Goal: Task Accomplishment & Management: Complete application form

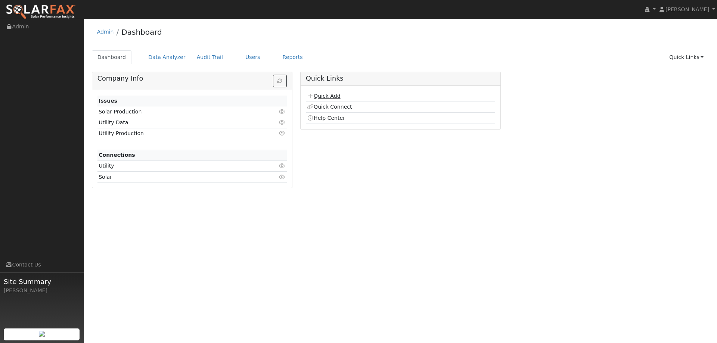
click at [336, 97] on link "Quick Add" at bounding box center [323, 96] width 33 height 6
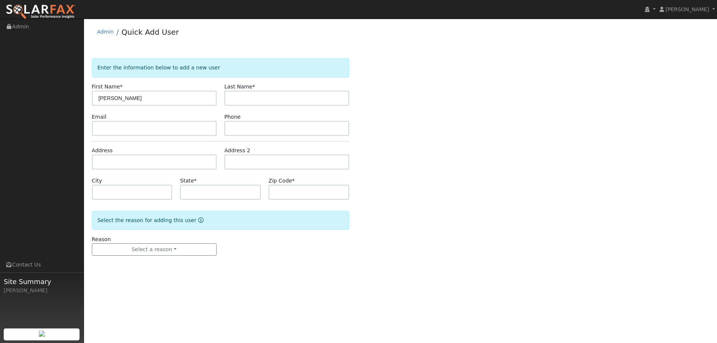
type input "[PERSON_NAME]"
type input "Helmts"
paste input "teamtravis@aol.com"
type input "teamtravis@aol.com"
click at [231, 125] on input "text" at bounding box center [286, 128] width 125 height 15
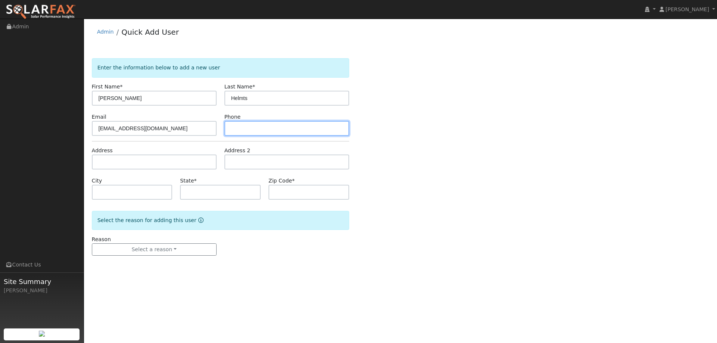
paste input "(707) 290-1835"
type input "(707) 290-1835"
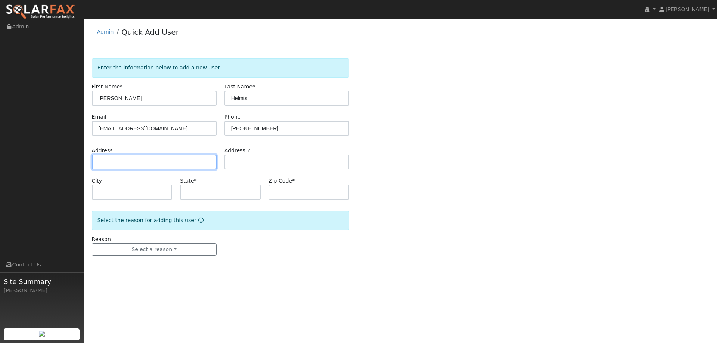
click at [192, 161] on input "text" at bounding box center [154, 162] width 125 height 15
paste input "254 Coronado Ct"
type input "254 Coronado Court"
type input "Vacaville"
type input "CA"
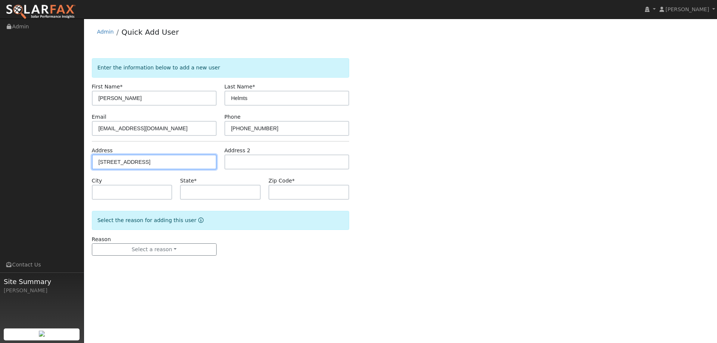
type input "95687"
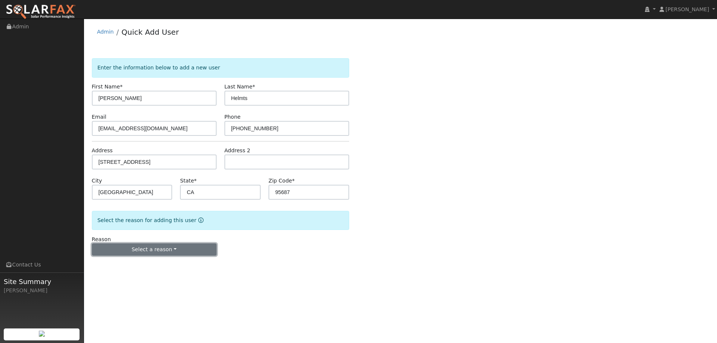
click at [176, 252] on button "Select a reason" at bounding box center [154, 249] width 125 height 13
click at [134, 265] on link "New lead" at bounding box center [133, 265] width 82 height 10
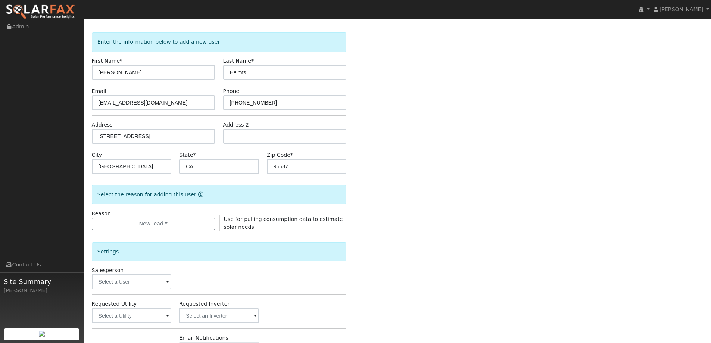
scroll to position [37, 0]
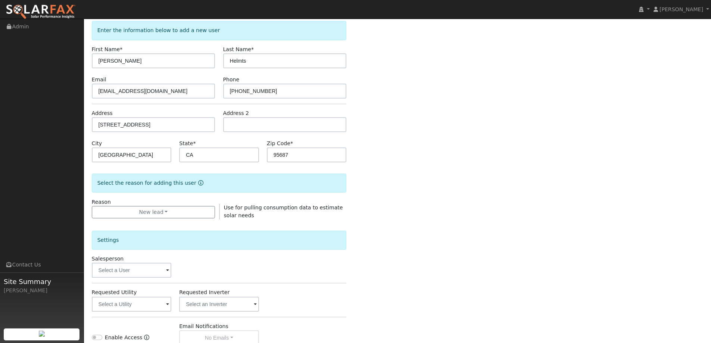
click at [167, 268] on span at bounding box center [167, 271] width 3 height 9
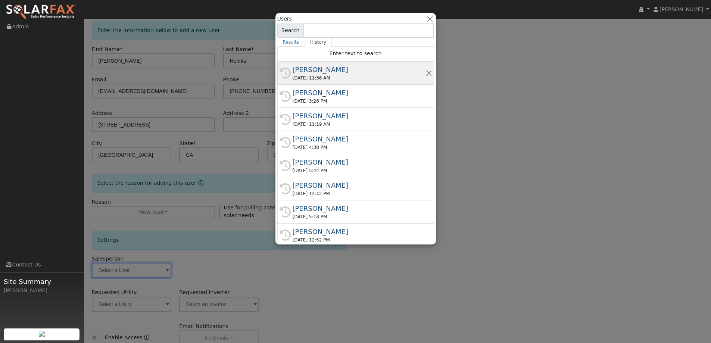
click at [327, 76] on div "09/02/2025 11:36 AM" at bounding box center [359, 78] width 133 height 7
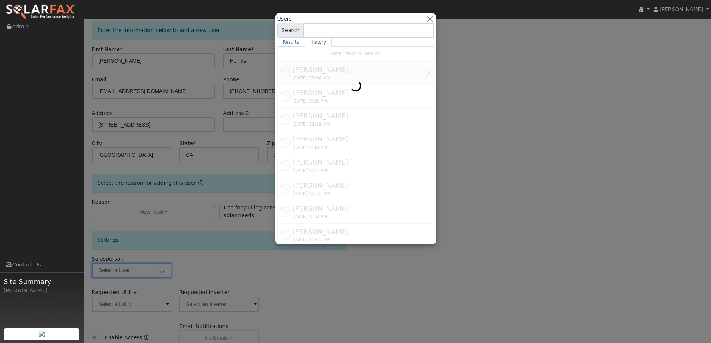
type input "Paul Barber"
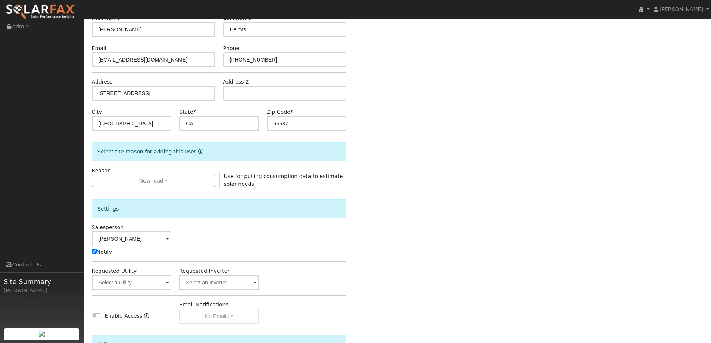
scroll to position [112, 0]
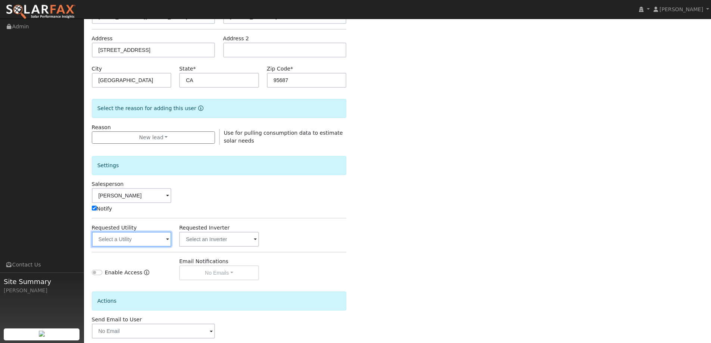
click at [152, 244] on input "text" at bounding box center [132, 239] width 80 height 15
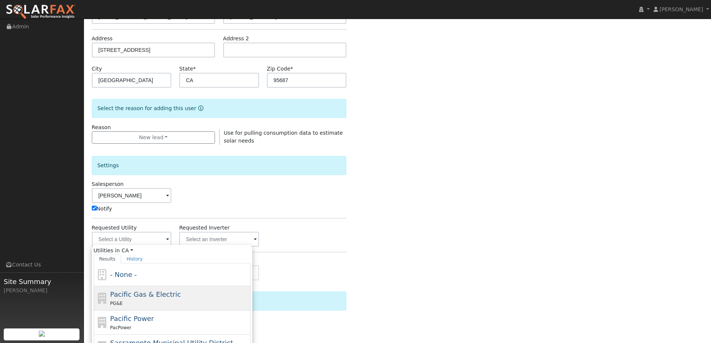
click at [159, 294] on span "Pacific Gas & Electric" at bounding box center [145, 294] width 71 height 8
type input "Pacific Gas & Electric"
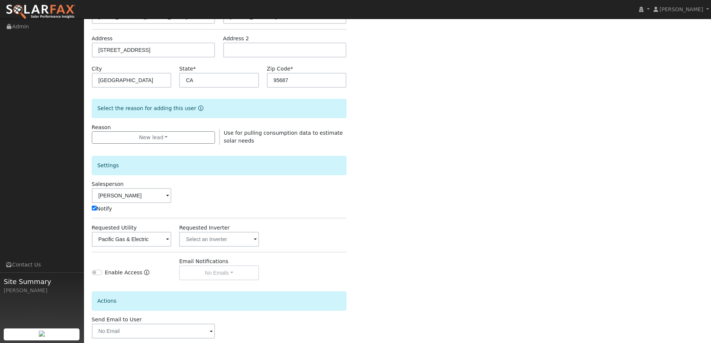
scroll to position [150, 0]
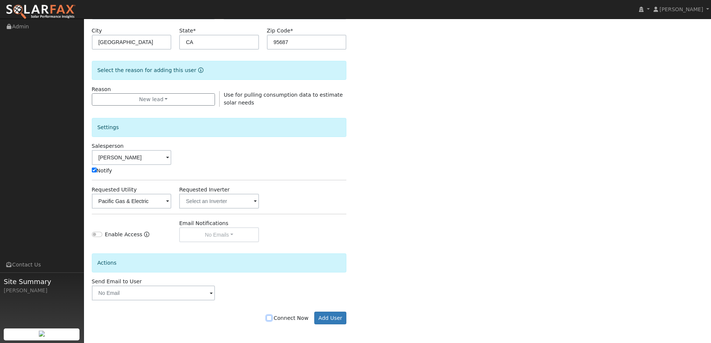
click at [272, 320] on input "Connect Now" at bounding box center [269, 317] width 5 height 5
checkbox input "true"
click at [327, 318] on button "Add User" at bounding box center [330, 318] width 32 height 13
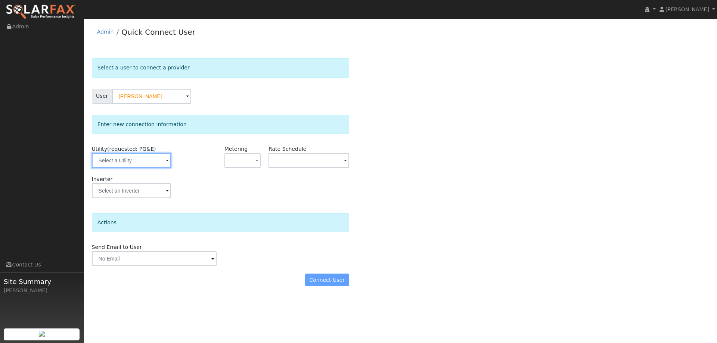
click at [157, 164] on input "text" at bounding box center [131, 160] width 79 height 15
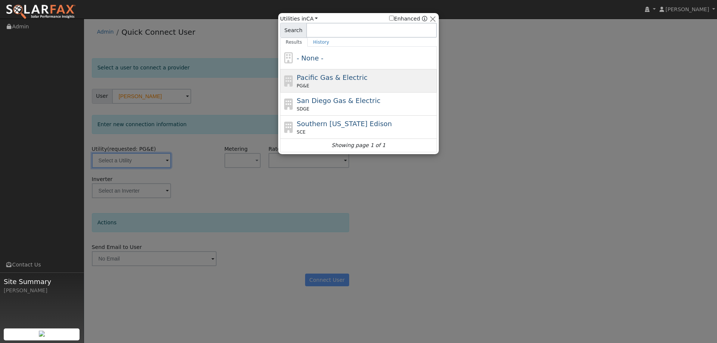
click at [309, 85] on div "PG&E" at bounding box center [366, 85] width 138 height 7
type input "PG&E"
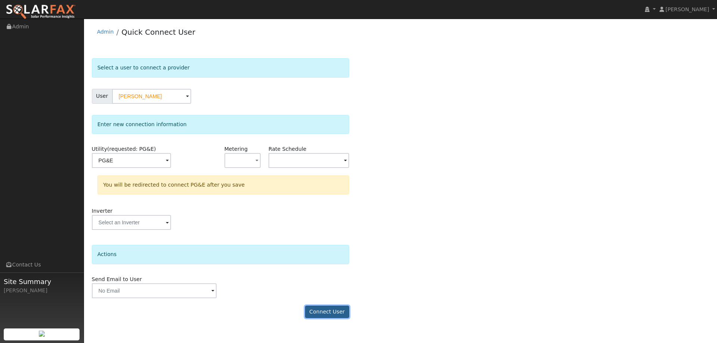
click at [340, 312] on button "Connect User" at bounding box center [327, 312] width 44 height 13
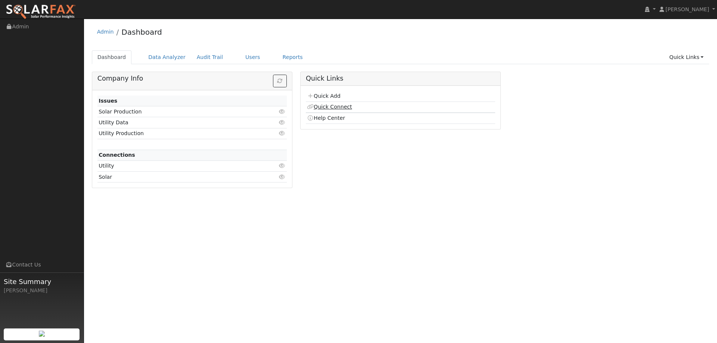
click at [346, 104] on link "Quick Connect" at bounding box center [329, 107] width 45 height 6
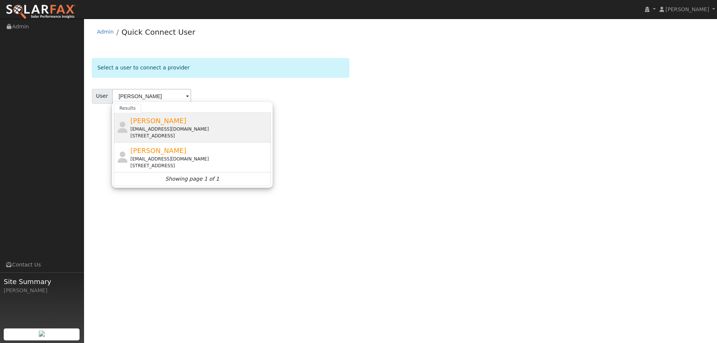
click at [184, 137] on div "[STREET_ADDRESS]" at bounding box center [199, 136] width 138 height 7
type input "[PERSON_NAME]"
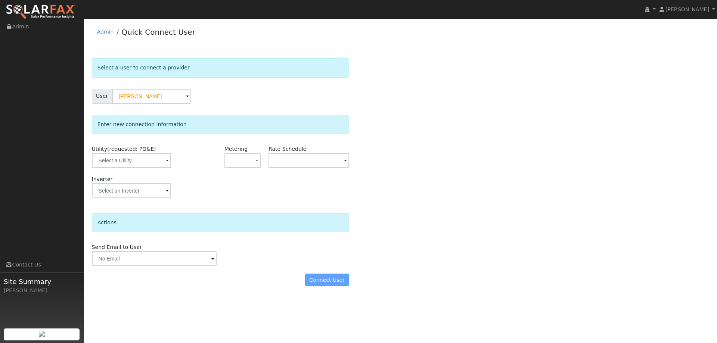
click at [163, 168] on div "Utility (requested: PG&E)" at bounding box center [132, 160] width 88 height 30
click at [161, 164] on input "text" at bounding box center [131, 160] width 79 height 15
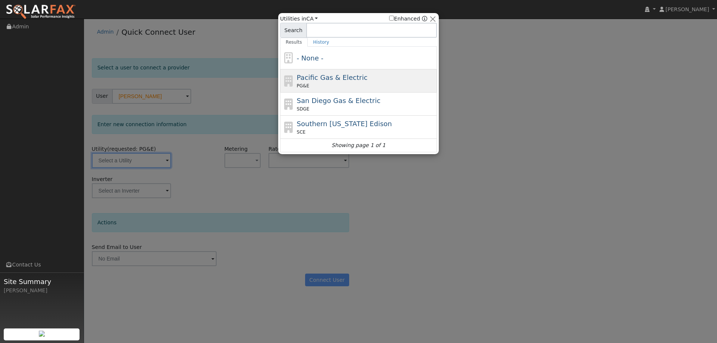
click at [319, 84] on div "PG&E" at bounding box center [366, 85] width 138 height 7
type input "PG&E"
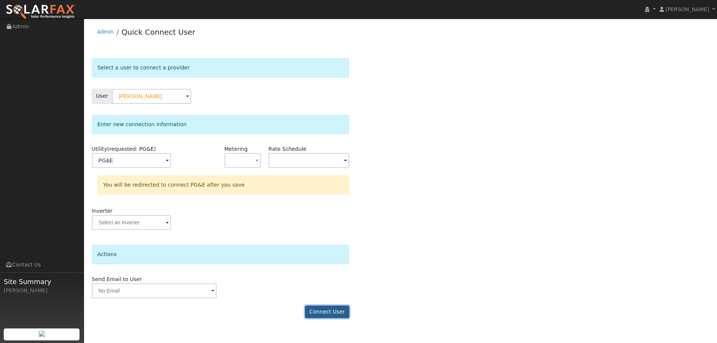
click at [334, 309] on button "Connect User" at bounding box center [327, 312] width 44 height 13
